Goal: Task Accomplishment & Management: Use online tool/utility

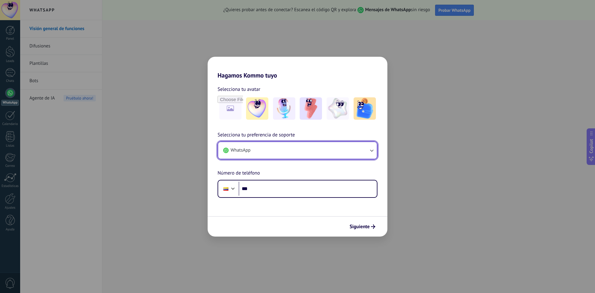
click at [268, 155] on button "WhatsApp" at bounding box center [297, 150] width 159 height 17
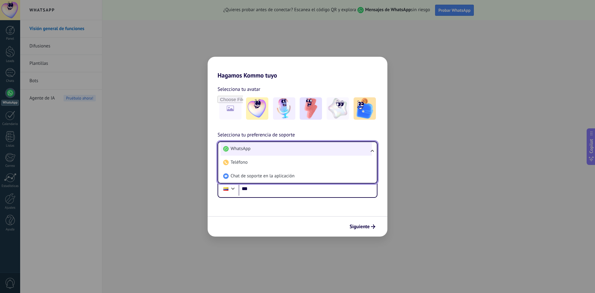
click at [271, 153] on li "WhatsApp" at bounding box center [296, 149] width 151 height 14
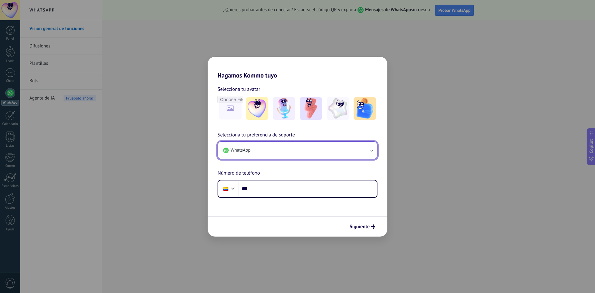
click at [257, 151] on button "WhatsApp" at bounding box center [297, 150] width 159 height 17
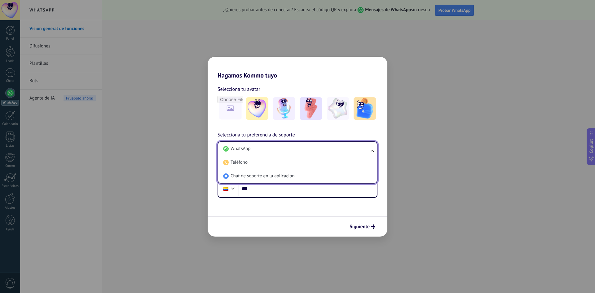
click at [257, 148] on li "WhatsApp" at bounding box center [296, 149] width 151 height 14
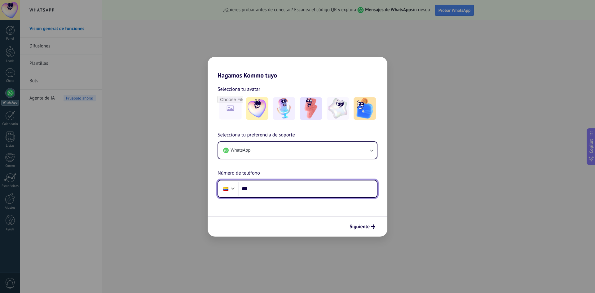
click at [272, 194] on input "***" at bounding box center [308, 189] width 138 height 14
type input "**"
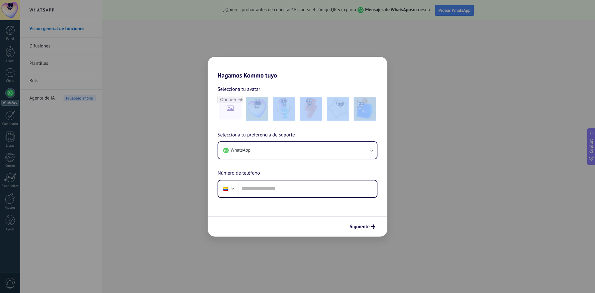
click at [464, 182] on div "Hagamos Kommo tuyo Selecciona tu avatar Selecciona tu preferencia de soporte Wh…" at bounding box center [297, 146] width 595 height 293
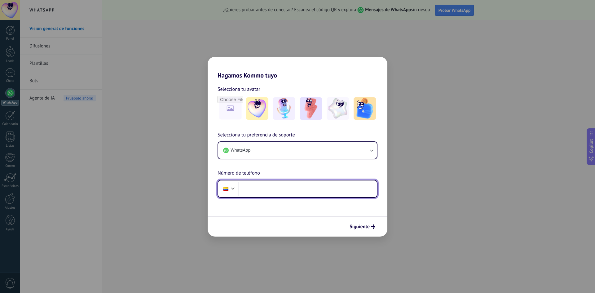
click at [276, 190] on input "tel" at bounding box center [308, 189] width 138 height 14
click at [234, 187] on div at bounding box center [232, 187] width 7 height 7
drag, startPoint x: 260, startPoint y: 188, endPoint x: 223, endPoint y: 192, distance: 36.4
click at [223, 192] on div "Phone *****" at bounding box center [297, 189] width 160 height 18
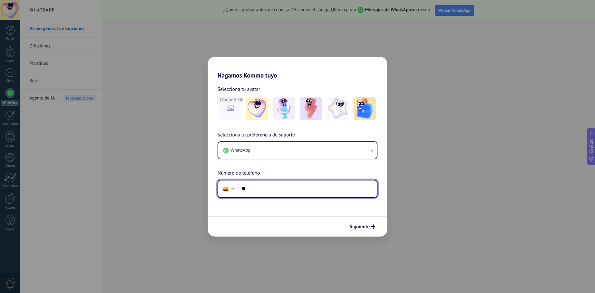
type input "******"
drag, startPoint x: 258, startPoint y: 185, endPoint x: 226, endPoint y: 188, distance: 32.7
click at [226, 189] on div "Phone ******" at bounding box center [297, 189] width 160 height 18
type input "**********"
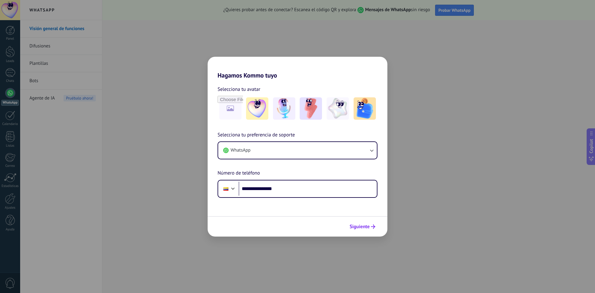
click at [372, 224] on button "Siguiente" at bounding box center [362, 226] width 31 height 11
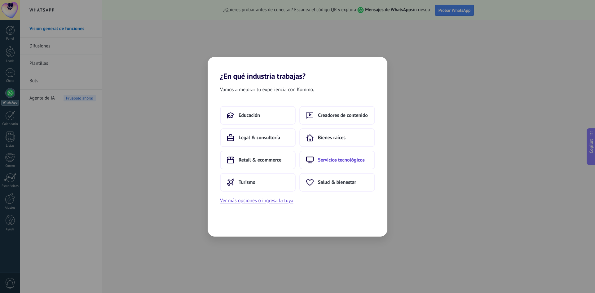
click at [314, 157] on button "Servicios tecnológicos" at bounding box center [337, 160] width 76 height 19
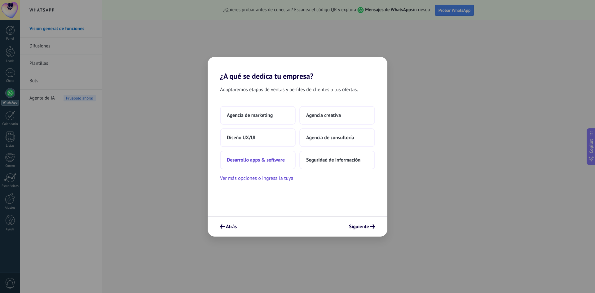
click at [269, 165] on button "Desarrollo apps & software" at bounding box center [258, 160] width 76 height 19
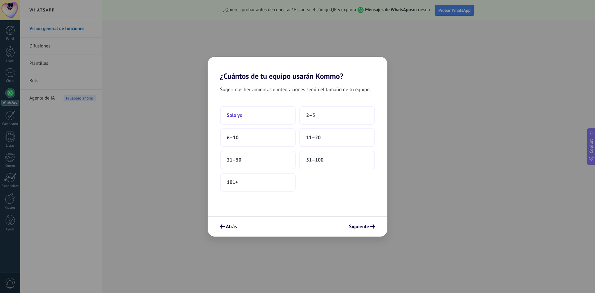
click at [265, 121] on button "Solo yo" at bounding box center [258, 115] width 76 height 19
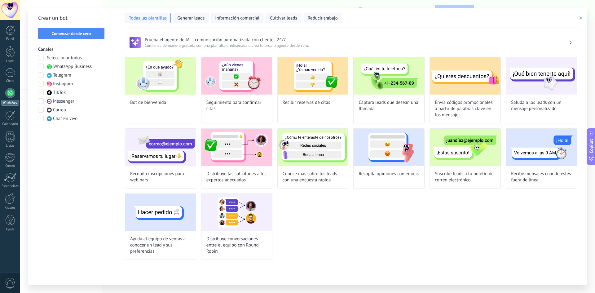
click at [41, 77] on span at bounding box center [41, 75] width 6 height 6
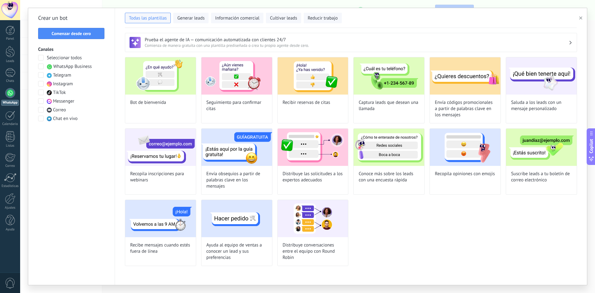
click at [42, 85] on span at bounding box center [41, 84] width 6 height 6
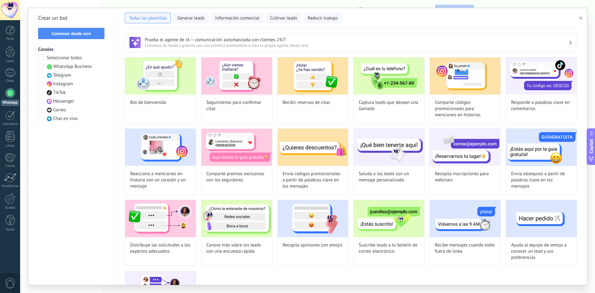
click at [41, 91] on span at bounding box center [41, 93] width 6 height 6
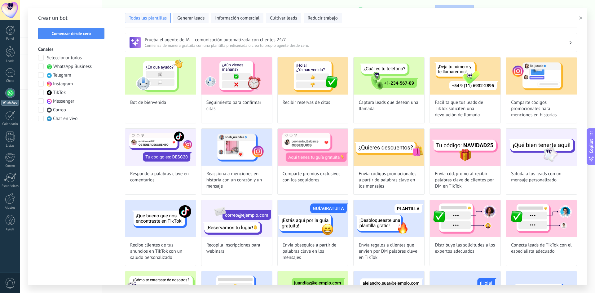
click at [41, 101] on span at bounding box center [41, 101] width 6 height 6
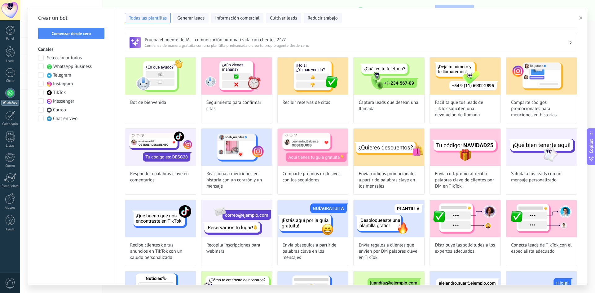
click at [41, 112] on span at bounding box center [41, 110] width 6 height 6
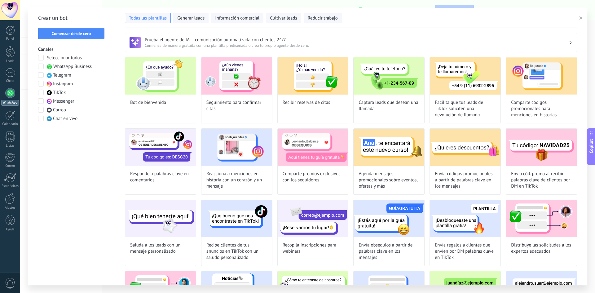
click at [41, 120] on span at bounding box center [41, 119] width 6 height 6
click at [40, 58] on span at bounding box center [41, 58] width 6 height 6
click at [41, 58] on span at bounding box center [41, 58] width 6 height 6
drag, startPoint x: 41, startPoint y: 67, endPoint x: 41, endPoint y: 72, distance: 5.3
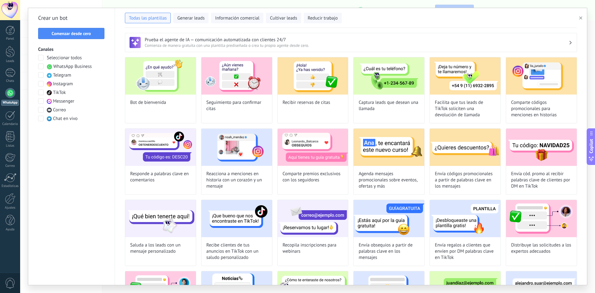
click at [41, 68] on span at bounding box center [41, 67] width 6 height 6
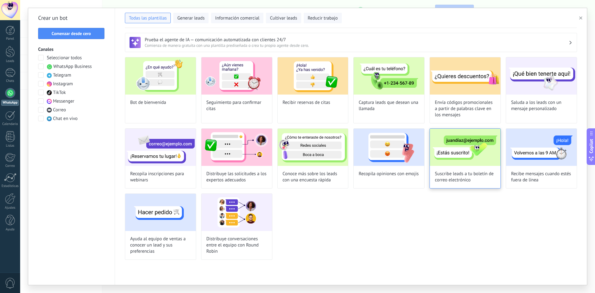
click at [459, 156] on img at bounding box center [465, 147] width 71 height 37
type input "**********"
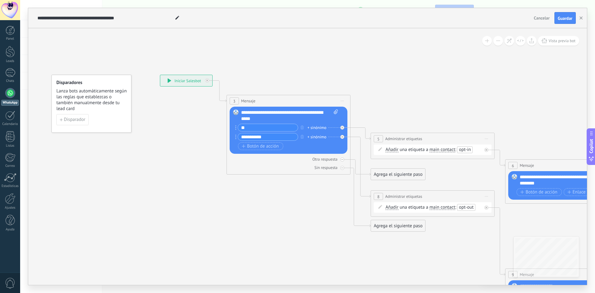
click at [272, 120] on div "**********" at bounding box center [289, 115] width 97 height 12
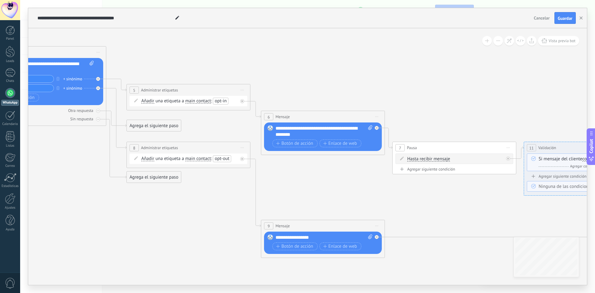
drag, startPoint x: 463, startPoint y: 165, endPoint x: 217, endPoint y: 123, distance: 250.2
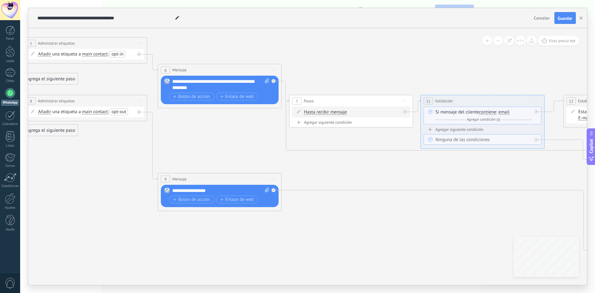
drag, startPoint x: 380, startPoint y: 187, endPoint x: 291, endPoint y: 153, distance: 95.9
click at [291, 153] on icon at bounding box center [561, 140] width 1807 height 633
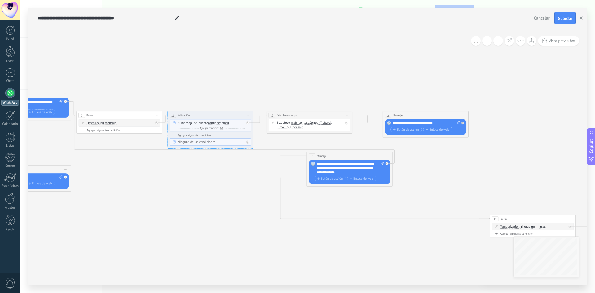
drag, startPoint x: 435, startPoint y: 154, endPoint x: 244, endPoint y: 156, distance: 190.9
click at [244, 156] on icon at bounding box center [265, 144] width 1253 height 443
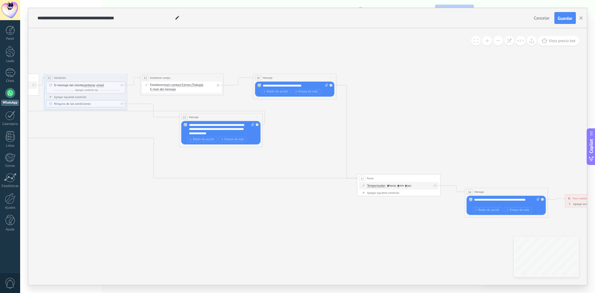
drag, startPoint x: 391, startPoint y: 181, endPoint x: 305, endPoint y: 132, distance: 98.6
click at [301, 132] on icon at bounding box center [139, 107] width 1216 height 430
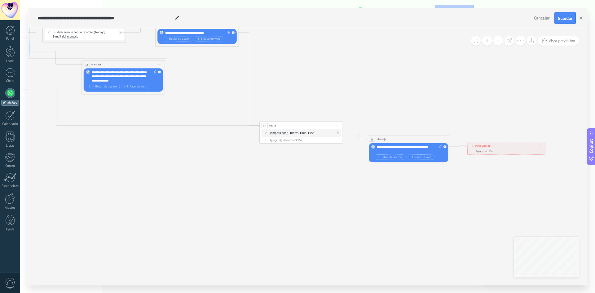
drag, startPoint x: 468, startPoint y: 220, endPoint x: 403, endPoint y: 189, distance: 72.2
click at [402, 189] on icon at bounding box center [41, 54] width 1216 height 430
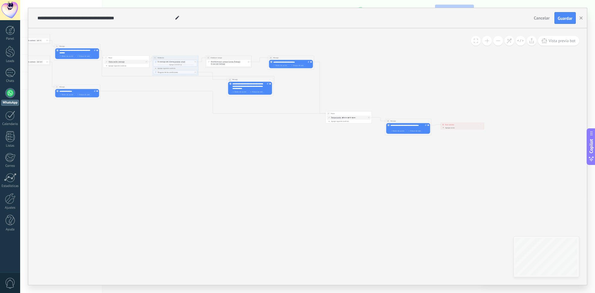
click at [541, 16] on span "Cancelar" at bounding box center [542, 18] width 16 height 6
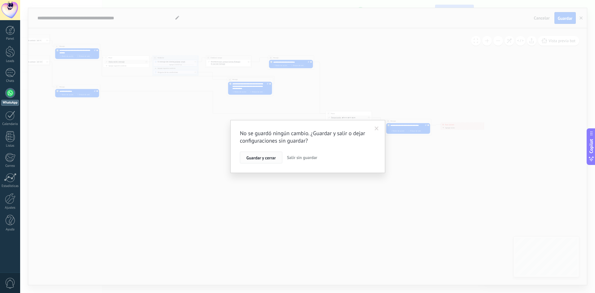
click at [275, 159] on span "Guardar y cerrar" at bounding box center [260, 158] width 29 height 4
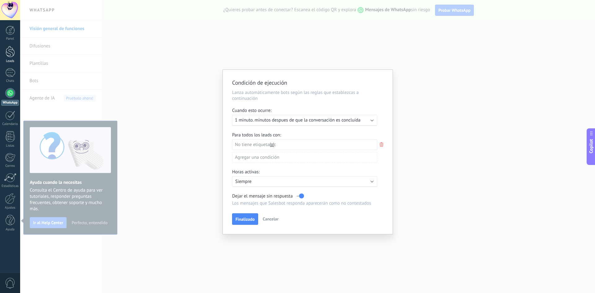
click at [8, 54] on div at bounding box center [10, 51] width 9 height 11
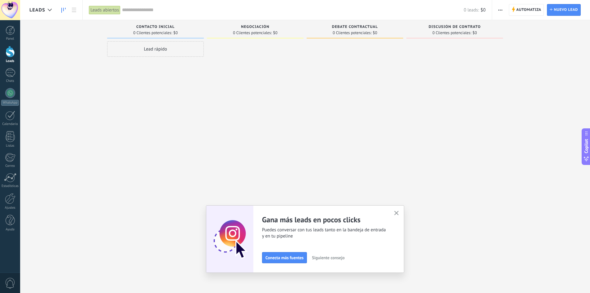
click at [399, 213] on icon "button" at bounding box center [396, 213] width 5 height 5
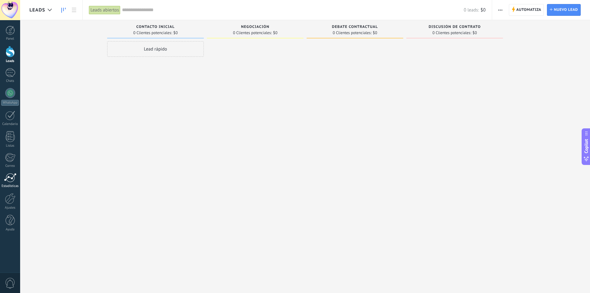
click at [10, 184] on div "Estadísticas" at bounding box center [10, 186] width 18 height 4
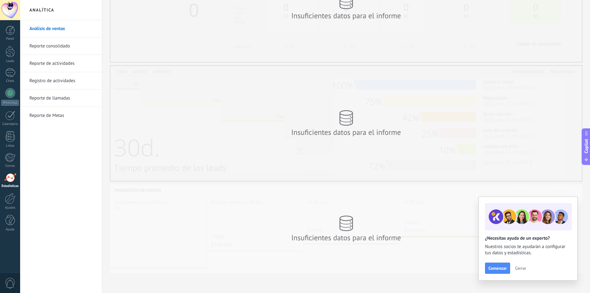
scroll to position [69, 0]
click at [55, 63] on link "Reporte de actividades" at bounding box center [62, 63] width 66 height 17
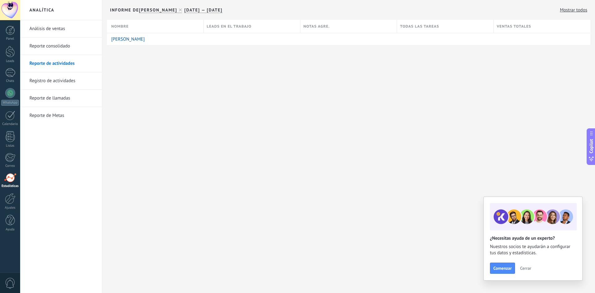
click at [57, 77] on link "Registro de actividades" at bounding box center [62, 80] width 66 height 17
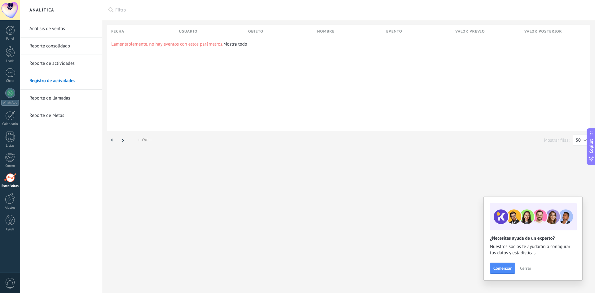
click at [50, 65] on link "Reporte de actividades" at bounding box center [62, 63] width 66 height 17
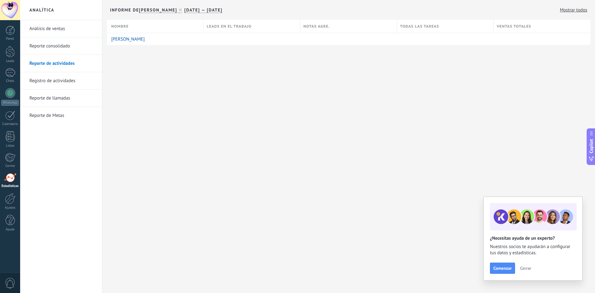
click at [54, 82] on link "Registro de actividades" at bounding box center [62, 80] width 66 height 17
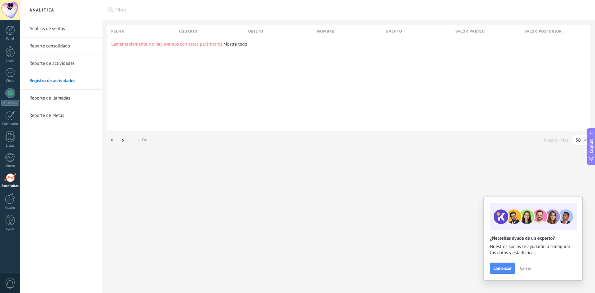
click at [57, 99] on link "Reporte de llamadas" at bounding box center [62, 98] width 66 height 17
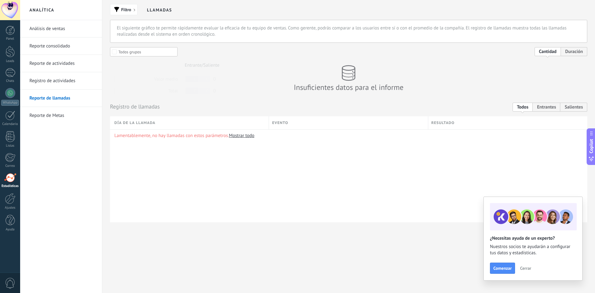
click at [59, 117] on link "Reporte de Metas" at bounding box center [62, 115] width 66 height 17
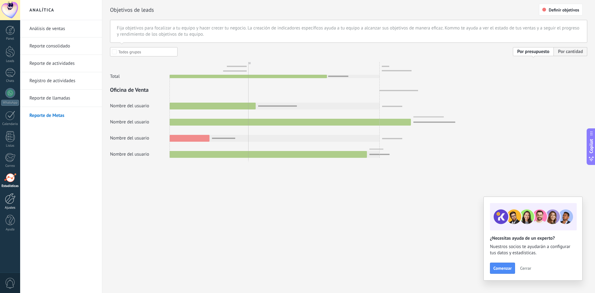
click at [11, 197] on div at bounding box center [10, 198] width 11 height 11
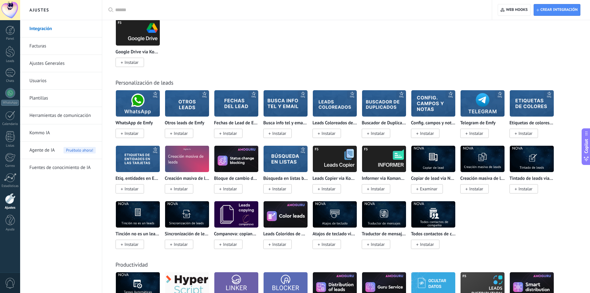
scroll to position [1524, 0]
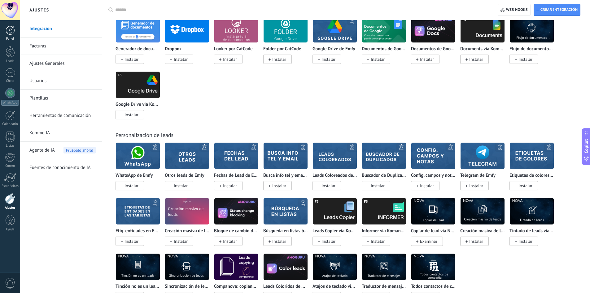
click at [9, 30] on div at bounding box center [10, 30] width 9 height 9
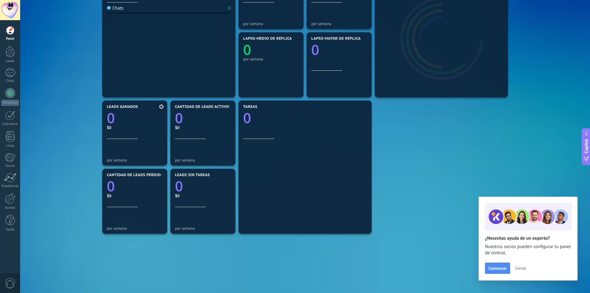
scroll to position [53, 0]
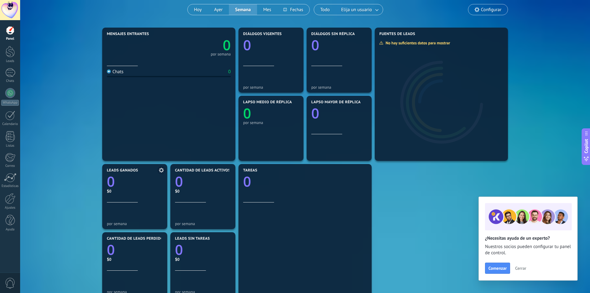
click at [114, 179] on text "0" at bounding box center [111, 181] width 8 height 19
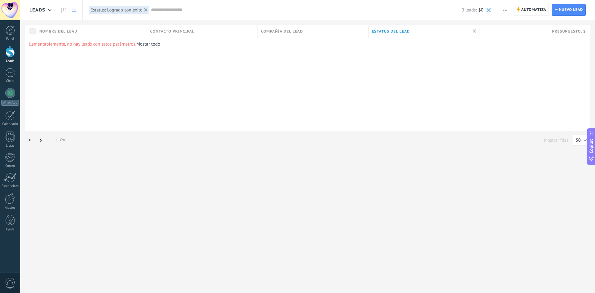
click at [11, 59] on div "Leads" at bounding box center [10, 61] width 18 height 4
click at [10, 70] on div at bounding box center [10, 72] width 10 height 9
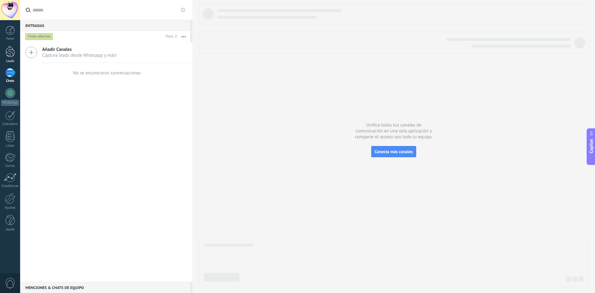
click at [11, 50] on div at bounding box center [10, 51] width 9 height 11
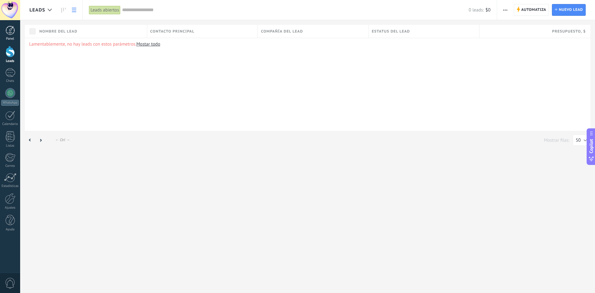
click at [7, 30] on div at bounding box center [10, 30] width 9 height 9
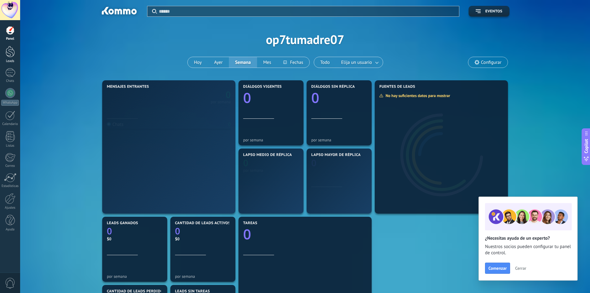
click at [17, 51] on link "Leads" at bounding box center [10, 54] width 20 height 17
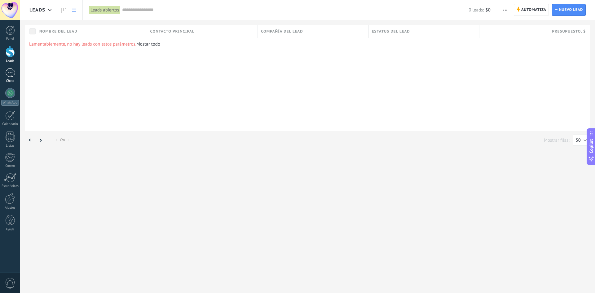
click at [15, 73] on link "Chats" at bounding box center [10, 75] width 20 height 15
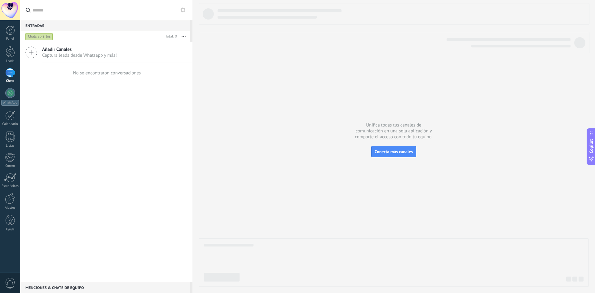
click at [70, 53] on span "Captura leads desde Whatsapp y más!" at bounding box center [79, 55] width 75 height 6
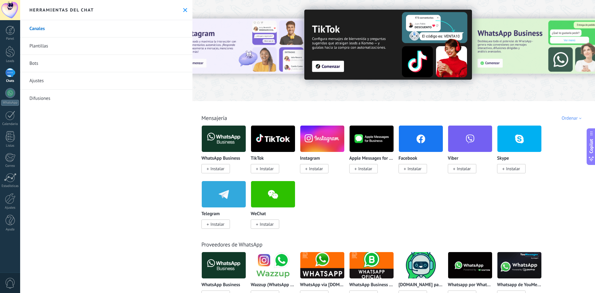
click at [33, 67] on link "Bots" at bounding box center [106, 63] width 172 height 17
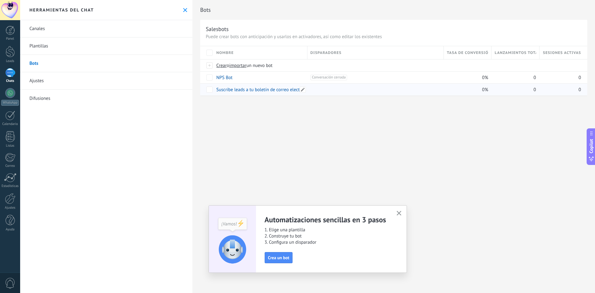
click at [230, 89] on link "Suscribe leads a tu boletín de correo electrónico" at bounding box center [264, 90] width 96 height 6
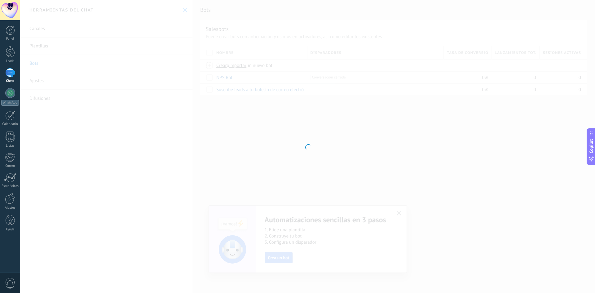
type input "**********"
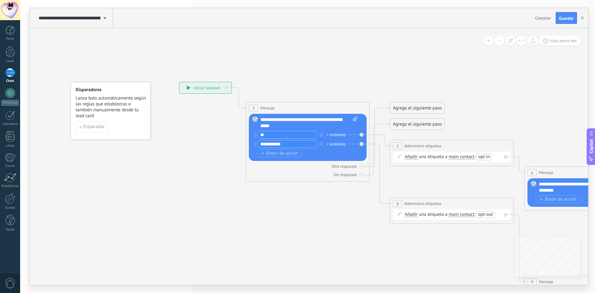
drag, startPoint x: 323, startPoint y: 120, endPoint x: 325, endPoint y: 99, distance: 20.9
click at [209, 90] on div "**********" at bounding box center [205, 87] width 52 height 11
click at [195, 86] on div "**********" at bounding box center [204, 87] width 52 height 11
click at [194, 87] on div "**********" at bounding box center [204, 87] width 52 height 11
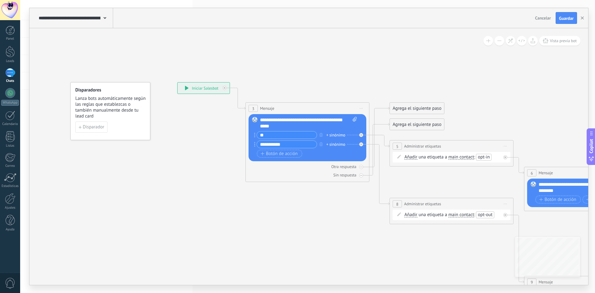
click at [194, 87] on div "**********" at bounding box center [204, 87] width 52 height 11
click at [591, 154] on div "Copilot" at bounding box center [591, 146] width 7 height 31
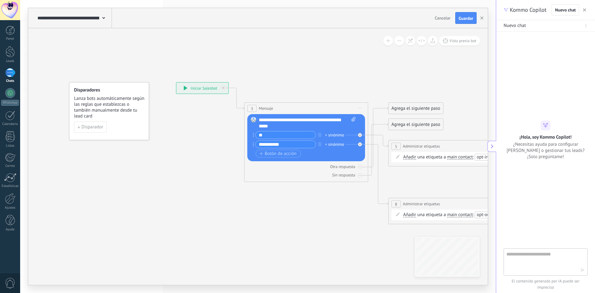
click at [583, 7] on button "button" at bounding box center [584, 9] width 6 height 7
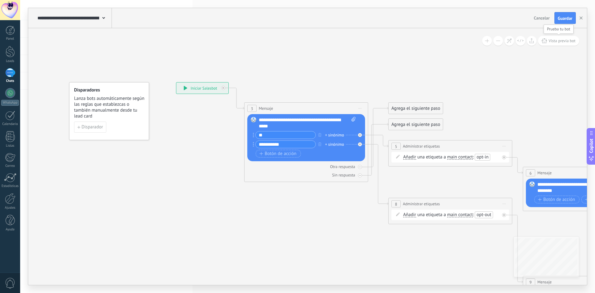
click at [553, 42] on span "Vista previa bot" at bounding box center [561, 40] width 27 height 5
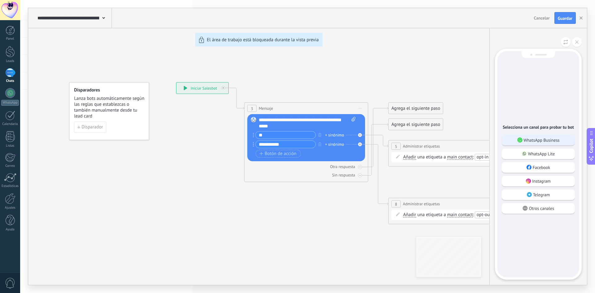
click at [545, 142] on p "WhatsApp Business" at bounding box center [542, 140] width 36 height 6
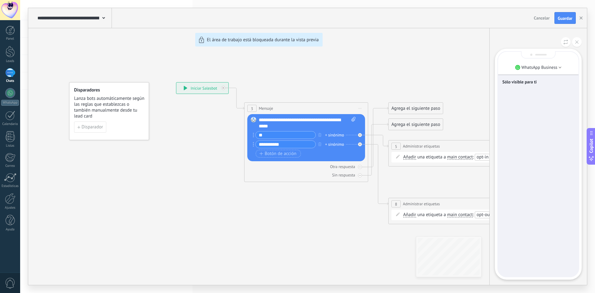
click at [521, 83] on p "Sólo visible para ti" at bounding box center [538, 82] width 72 height 6
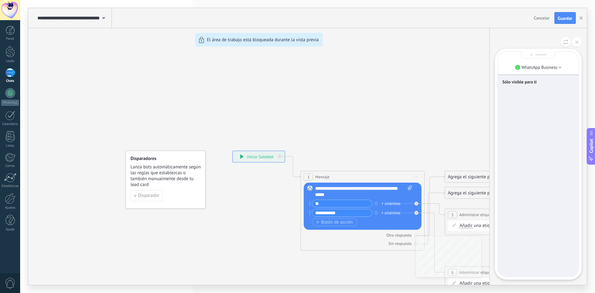
click at [519, 80] on p "Sólo visible para ti" at bounding box center [538, 82] width 72 height 6
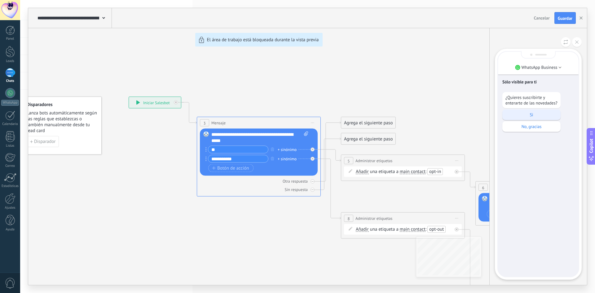
click at [538, 119] on div "Si" at bounding box center [531, 114] width 58 height 11
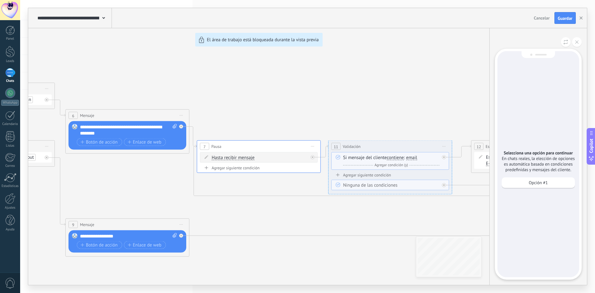
click at [542, 182] on p "Opción #1" at bounding box center [538, 183] width 19 height 6
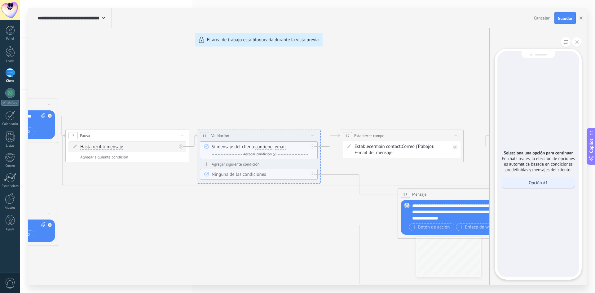
click at [531, 186] on div "Opción #1" at bounding box center [538, 182] width 73 height 11
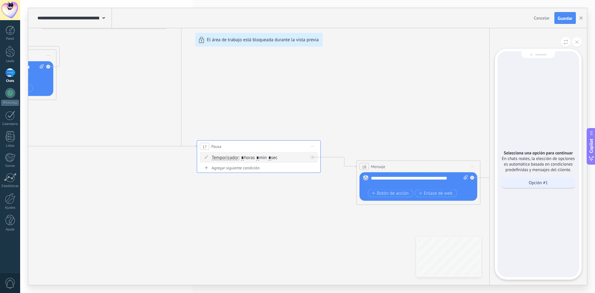
click at [543, 182] on p "Opción #1" at bounding box center [538, 183] width 19 height 6
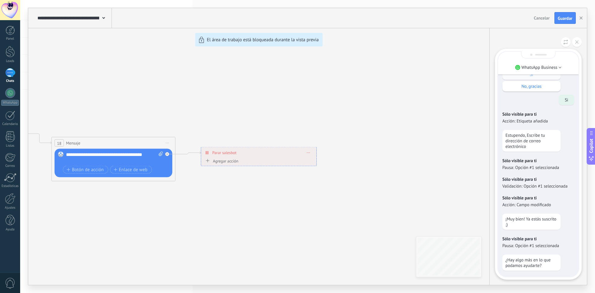
scroll to position [-31, 0]
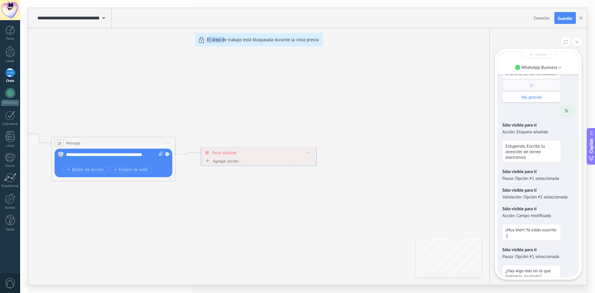
drag, startPoint x: 155, startPoint y: 203, endPoint x: 198, endPoint y: 187, distance: 45.9
click at [224, 204] on div "**********" at bounding box center [307, 146] width 559 height 277
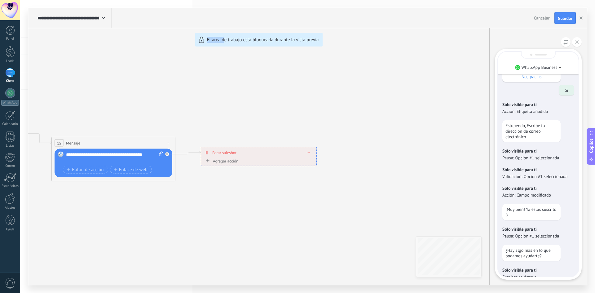
scroll to position [0, 0]
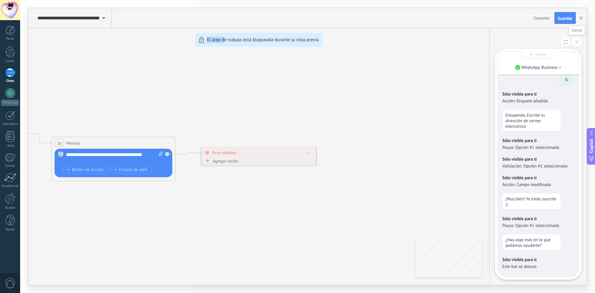
click at [575, 42] on icon at bounding box center [576, 41] width 3 height 3
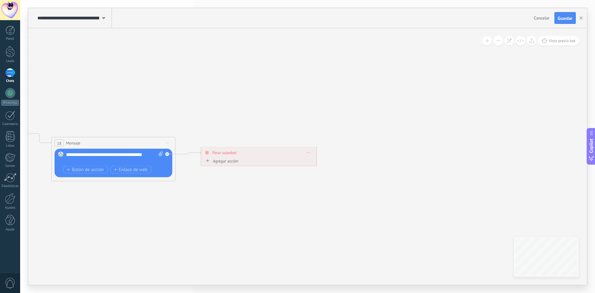
drag, startPoint x: 135, startPoint y: 185, endPoint x: 143, endPoint y: 146, distance: 40.5
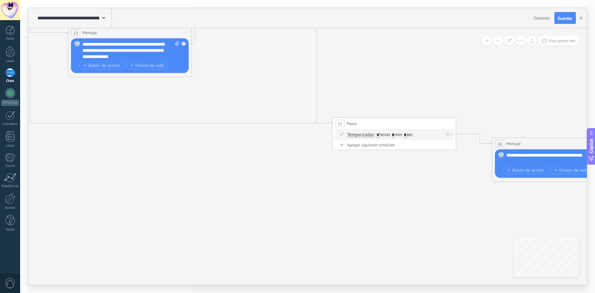
drag, startPoint x: 85, startPoint y: 87, endPoint x: 542, endPoint y: 91, distance: 457.0
click at [543, 90] on icon at bounding box center [7, 17] width 1809 height 639
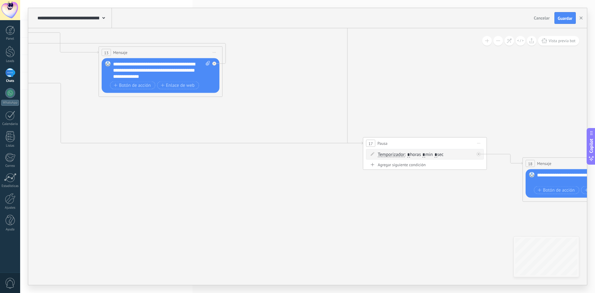
drag, startPoint x: 176, startPoint y: 137, endPoint x: 433, endPoint y: 274, distance: 291.1
click at [433, 274] on icon at bounding box center [37, 36] width 1809 height 639
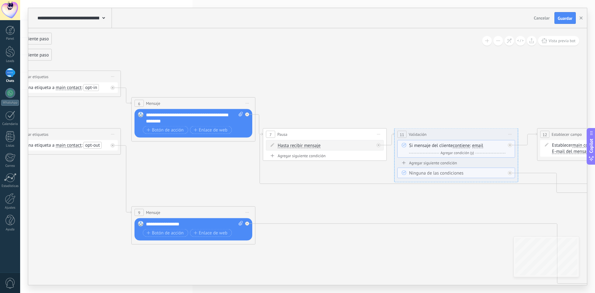
drag, startPoint x: 152, startPoint y: 210, endPoint x: 475, endPoint y: 187, distance: 324.6
click at [475, 187] on icon at bounding box center [534, 177] width 1809 height 639
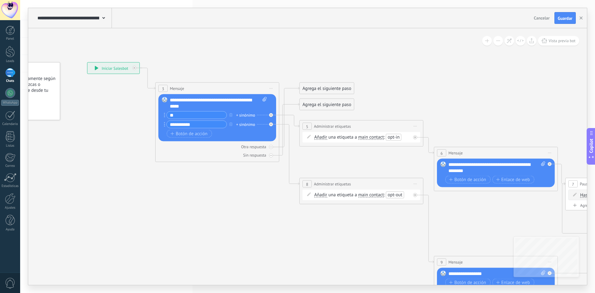
drag, startPoint x: 191, startPoint y: 185, endPoint x: 421, endPoint y: 259, distance: 241.3
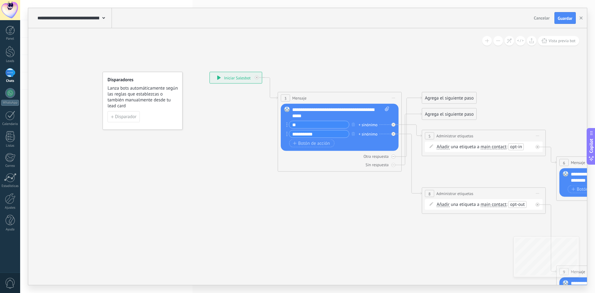
drag, startPoint x: 186, startPoint y: 217, endPoint x: 257, endPoint y: 225, distance: 71.1
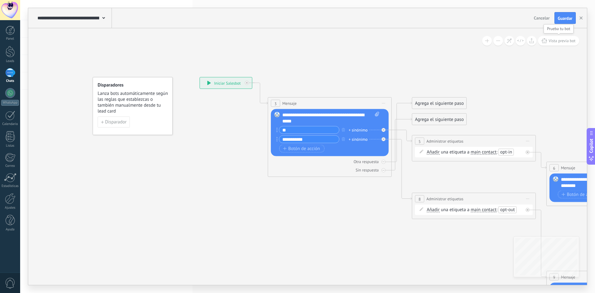
click at [551, 43] on span "Vista previa bot" at bounding box center [561, 40] width 27 height 5
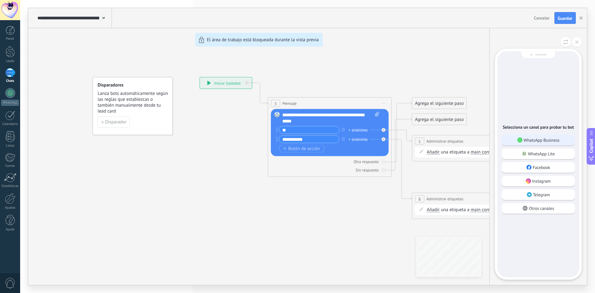
click at [530, 140] on p "WhatsApp Business" at bounding box center [542, 140] width 36 height 6
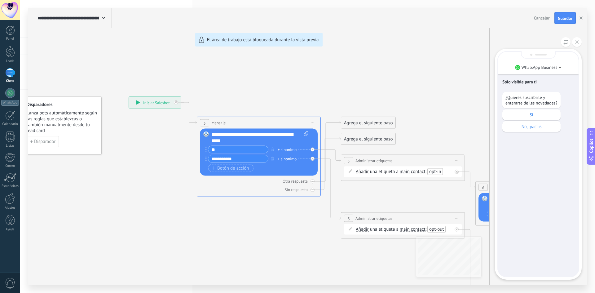
click at [528, 126] on p "No, gracias" at bounding box center [531, 127] width 52 height 6
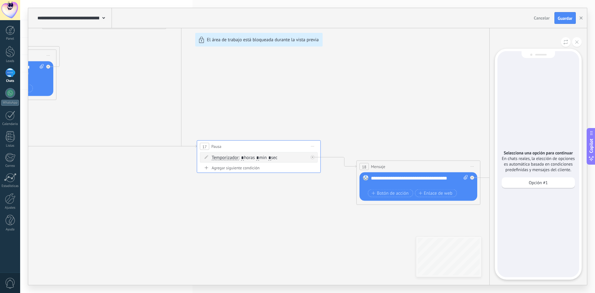
drag, startPoint x: 522, startPoint y: 184, endPoint x: 517, endPoint y: 204, distance: 21.4
click at [517, 204] on div "Selecciona una opción para continuar En chats reales, la elección de opciones e…" at bounding box center [538, 164] width 82 height 226
click at [541, 184] on p "Opción #1" at bounding box center [538, 183] width 19 height 6
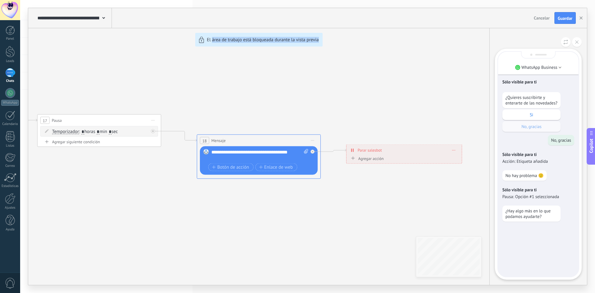
drag, startPoint x: 395, startPoint y: 219, endPoint x: 213, endPoint y: 193, distance: 184.1
click at [213, 193] on div "**********" at bounding box center [307, 146] width 559 height 277
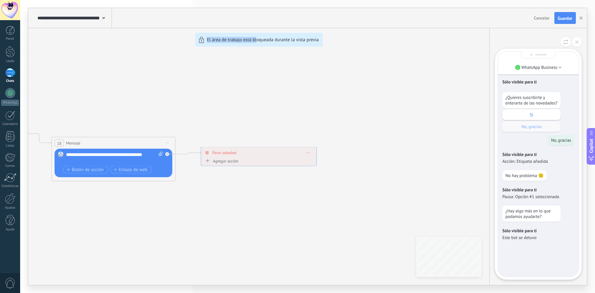
drag, startPoint x: 163, startPoint y: 94, endPoint x: 226, endPoint y: 108, distance: 65.4
click at [253, 109] on div "**********" at bounding box center [307, 146] width 559 height 277
click at [196, 106] on div "**********" at bounding box center [307, 146] width 559 height 277
click at [525, 243] on div "Sólo visible para ti Este bot se detuvo" at bounding box center [538, 234] width 72 height 19
click at [474, 188] on div "**********" at bounding box center [307, 146] width 559 height 277
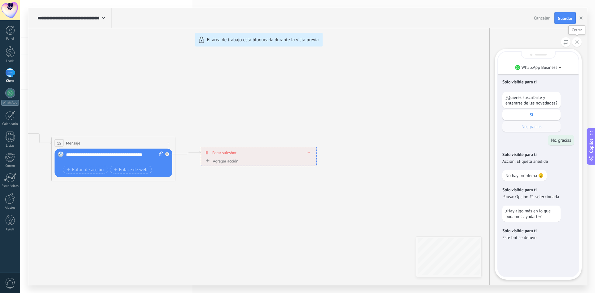
click at [578, 41] on button at bounding box center [577, 42] width 10 height 10
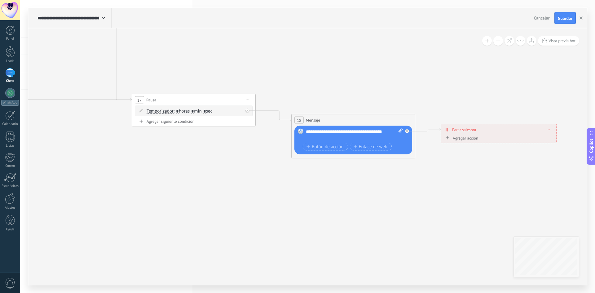
drag, startPoint x: 165, startPoint y: 186, endPoint x: 456, endPoint y: 158, distance: 293.1
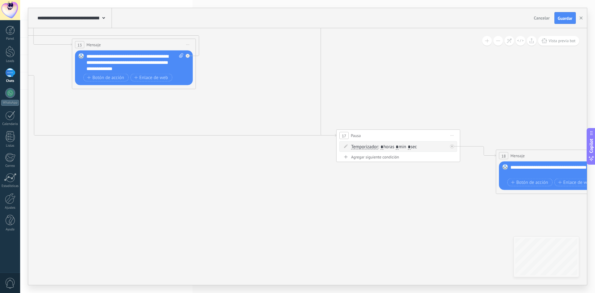
drag, startPoint x: 158, startPoint y: 172, endPoint x: 348, endPoint y: 239, distance: 201.0
click at [348, 239] on icon at bounding box center [11, 29] width 1809 height 639
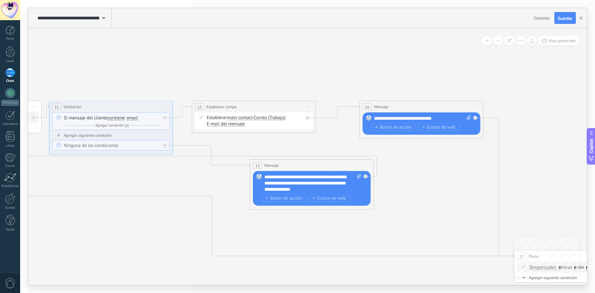
drag, startPoint x: 196, startPoint y: 115, endPoint x: 325, endPoint y: 211, distance: 160.6
click at [325, 211] on icon at bounding box center [189, 149] width 1809 height 639
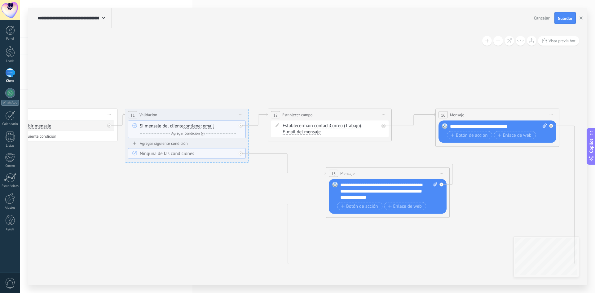
drag, startPoint x: 215, startPoint y: 201, endPoint x: 359, endPoint y: 218, distance: 145.1
click at [359, 218] on icon at bounding box center [265, 157] width 1809 height 639
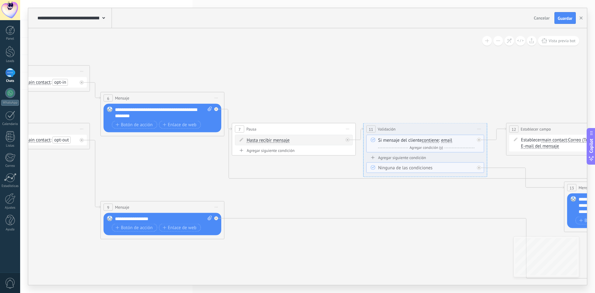
drag, startPoint x: 188, startPoint y: 191, endPoint x: 366, endPoint y: 192, distance: 178.2
click at [366, 193] on icon at bounding box center [503, 172] width 1809 height 639
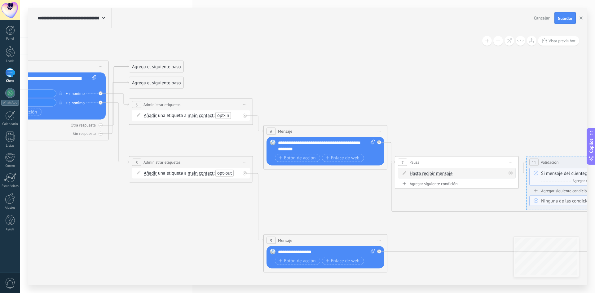
drag, startPoint x: 134, startPoint y: 171, endPoint x: 361, endPoint y: 228, distance: 233.5
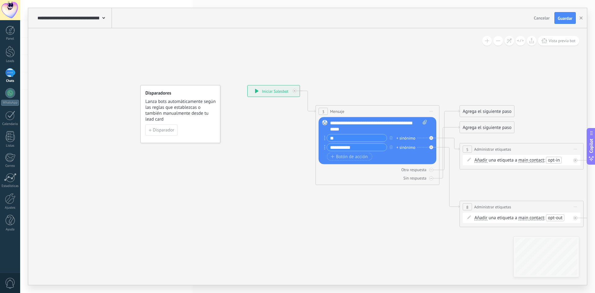
drag, startPoint x: 164, startPoint y: 181, endPoint x: 370, endPoint y: 193, distance: 206.7
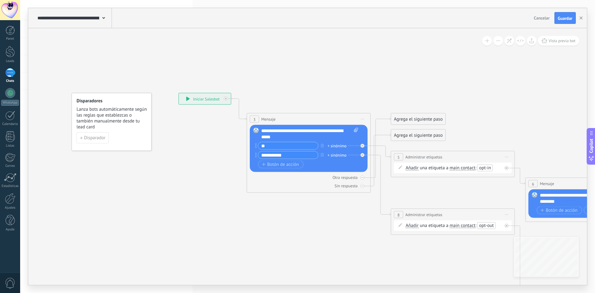
drag, startPoint x: 213, startPoint y: 182, endPoint x: 162, endPoint y: 185, distance: 50.9
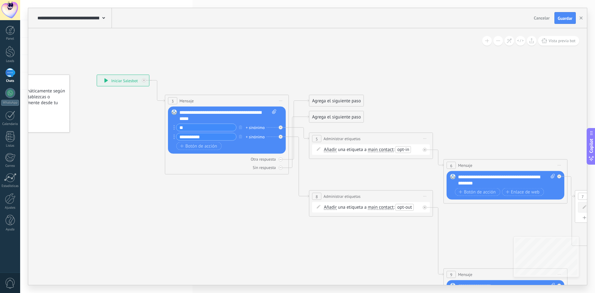
drag, startPoint x: 309, startPoint y: 207, endPoint x: 228, endPoint y: 189, distance: 83.2
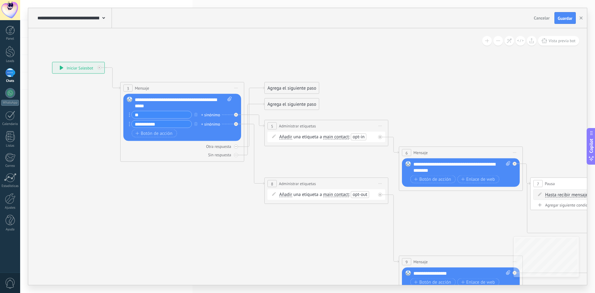
drag, startPoint x: 306, startPoint y: 242, endPoint x: 270, endPoint y: 225, distance: 40.5
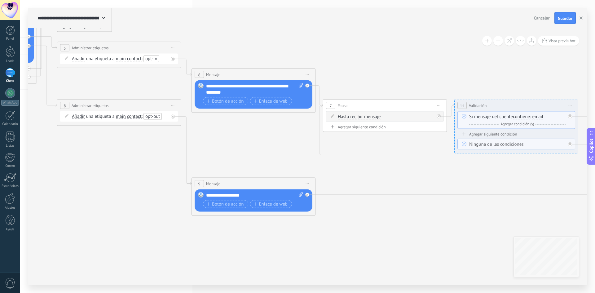
drag, startPoint x: 315, startPoint y: 217, endPoint x: 107, endPoint y: 140, distance: 221.6
click at [107, 140] on icon at bounding box center [594, 148] width 1809 height 639
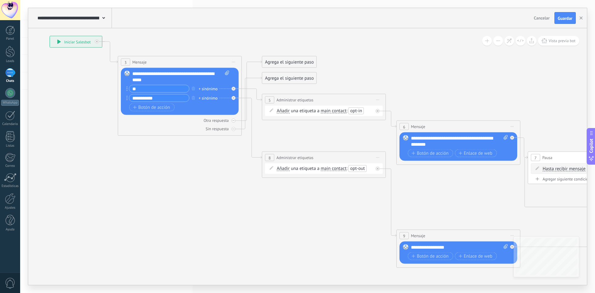
drag, startPoint x: 376, startPoint y: 165, endPoint x: 580, endPoint y: 217, distance: 211.3
click at [528, 17] on div "**********" at bounding box center [307, 18] width 559 height 20
click at [534, 17] on span "Cancelar" at bounding box center [542, 18] width 16 height 6
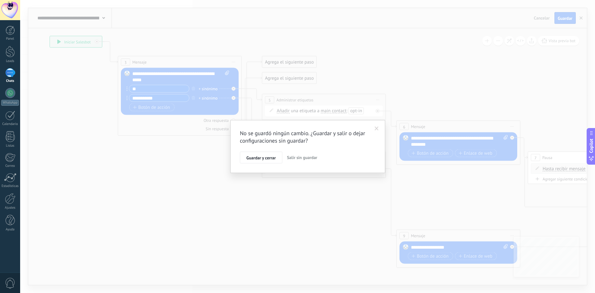
click at [295, 159] on span "Salir sin guardar" at bounding box center [302, 158] width 30 height 6
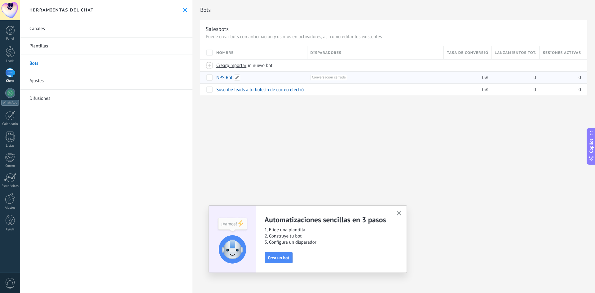
click at [222, 77] on link "NPS Bot" at bounding box center [224, 78] width 16 height 6
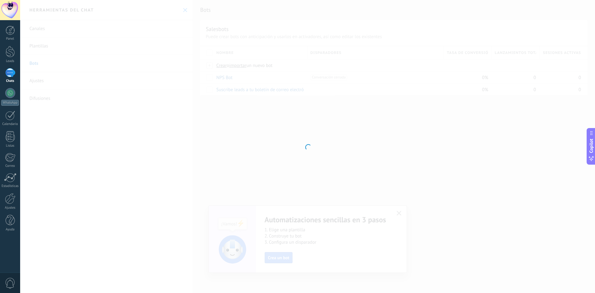
type input "*******"
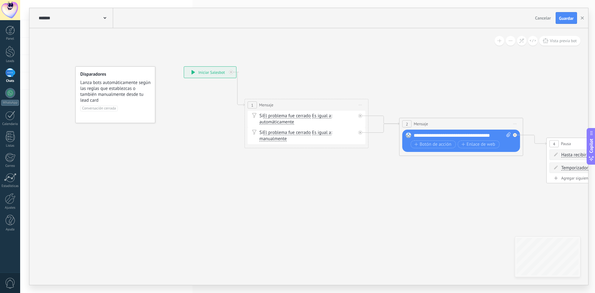
drag, startPoint x: 348, startPoint y: 195, endPoint x: 371, endPoint y: 187, distance: 24.1
click at [553, 38] on span "Vista previa bot" at bounding box center [563, 40] width 27 height 5
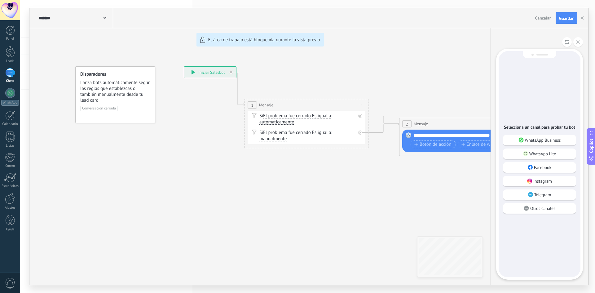
click at [542, 141] on p "WhatsApp Business" at bounding box center [543, 140] width 36 height 6
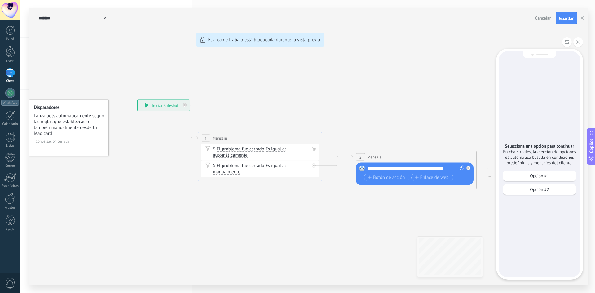
drag, startPoint x: 440, startPoint y: 217, endPoint x: 431, endPoint y: 222, distance: 10.4
click at [431, 222] on div "**********" at bounding box center [308, 146] width 559 height 277
click at [539, 181] on div "Opción #1 Opción #2" at bounding box center [539, 183] width 73 height 27
click at [537, 178] on p "Opción #1" at bounding box center [539, 176] width 19 height 6
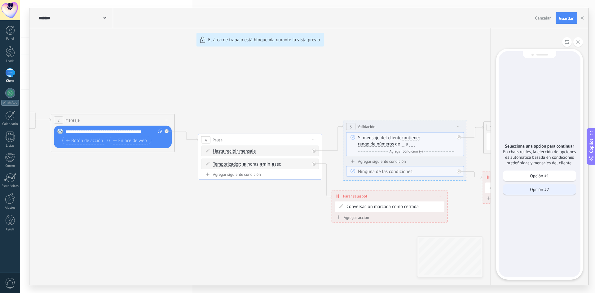
click at [529, 190] on div "Opción #2" at bounding box center [539, 189] width 73 height 11
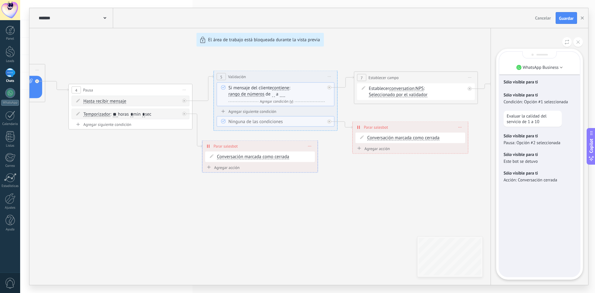
drag, startPoint x: 353, startPoint y: 205, endPoint x: 370, endPoint y: 204, distance: 17.0
click at [367, 207] on div "**********" at bounding box center [308, 146] width 559 height 277
click at [509, 178] on p "Acción: Conversación cerrada" at bounding box center [539, 180] width 72 height 6
drag, startPoint x: 354, startPoint y: 196, endPoint x: 376, endPoint y: 200, distance: 21.4
click at [376, 200] on div "**********" at bounding box center [308, 146] width 559 height 277
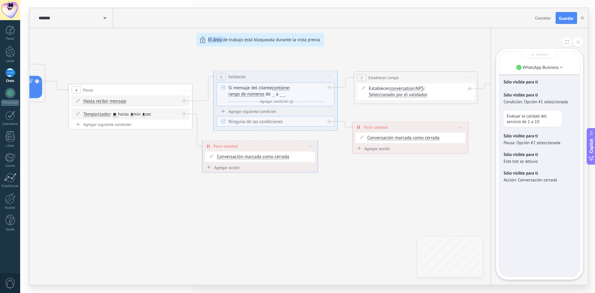
drag, startPoint x: 201, startPoint y: 123, endPoint x: 223, endPoint y: 134, distance: 24.5
click at [223, 134] on div "**********" at bounding box center [308, 146] width 559 height 277
click at [254, 143] on div "**********" at bounding box center [308, 146] width 559 height 277
drag, startPoint x: 186, startPoint y: 133, endPoint x: 233, endPoint y: 134, distance: 46.8
click at [233, 134] on div "**********" at bounding box center [308, 146] width 559 height 277
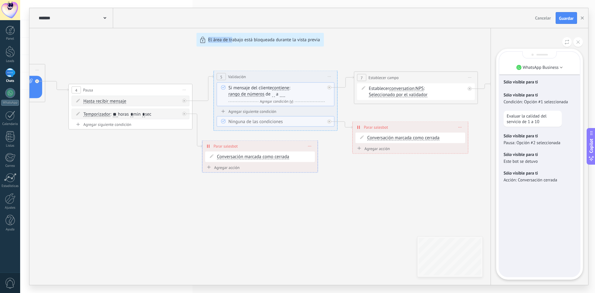
click at [193, 137] on div "**********" at bounding box center [308, 146] width 559 height 277
click at [197, 137] on div "**********" at bounding box center [308, 146] width 559 height 277
click at [579, 40] on button at bounding box center [578, 42] width 10 height 10
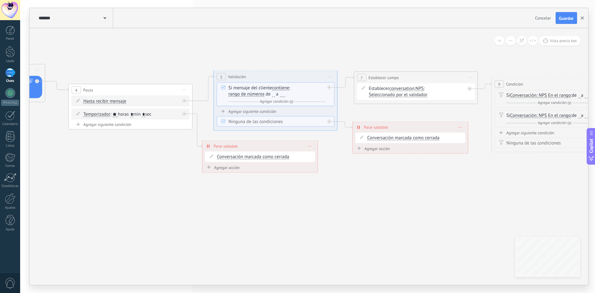
click at [584, 21] on button "button" at bounding box center [582, 18] width 9 height 12
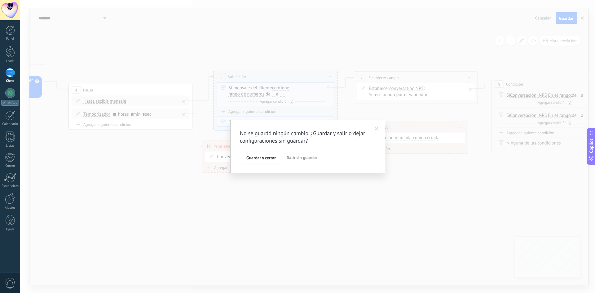
drag, startPoint x: 267, startPoint y: 160, endPoint x: 302, endPoint y: 161, distance: 35.3
click at [301, 165] on div "No se guardó ningún cambio. ¿Guardar y salir o dejar configuraciones sin guarda…" at bounding box center [307, 146] width 155 height 53
click at [303, 159] on span "Salir sin guardar" at bounding box center [302, 158] width 30 height 6
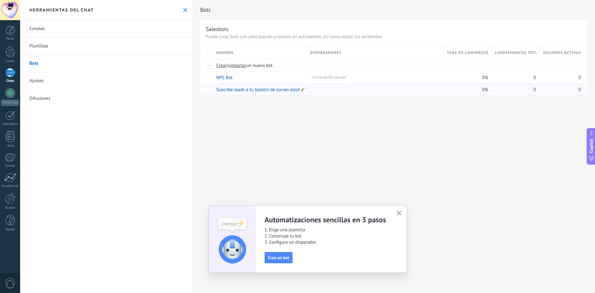
click at [228, 89] on link "Suscribe leads a tu boletín de correo electrónico" at bounding box center [264, 90] width 96 height 6
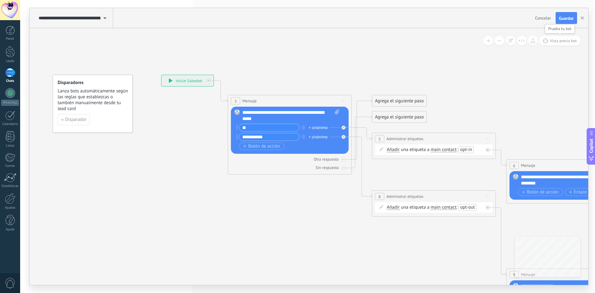
click at [562, 46] on button "Vista previa bot" at bounding box center [559, 41] width 41 height 10
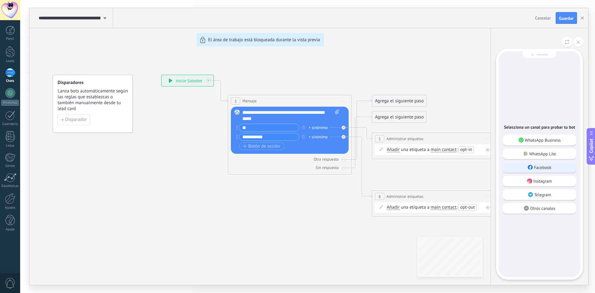
click at [545, 169] on p "Facebook" at bounding box center [543, 168] width 18 height 6
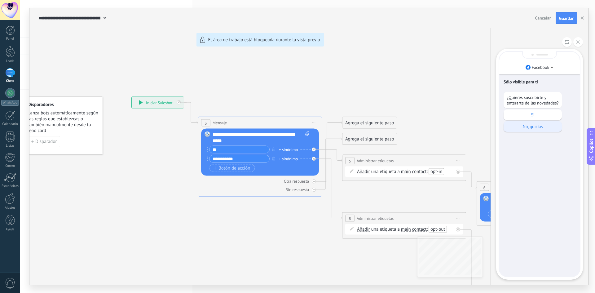
click at [528, 126] on p "No, gracias" at bounding box center [533, 127] width 52 height 6
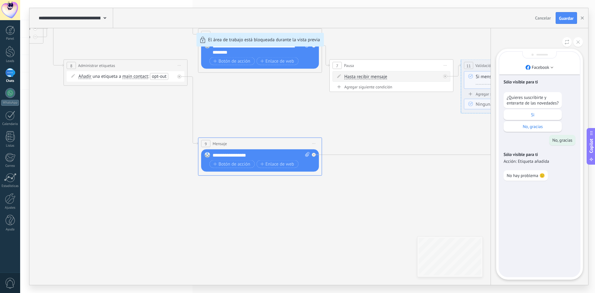
click at [518, 174] on p "No hay problema 🙂" at bounding box center [526, 176] width 38 height 6
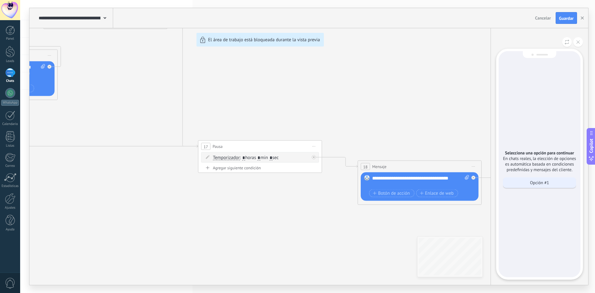
click at [525, 181] on div "Opción #1" at bounding box center [539, 182] width 73 height 11
